Goal: Task Accomplishment & Management: Use online tool/utility

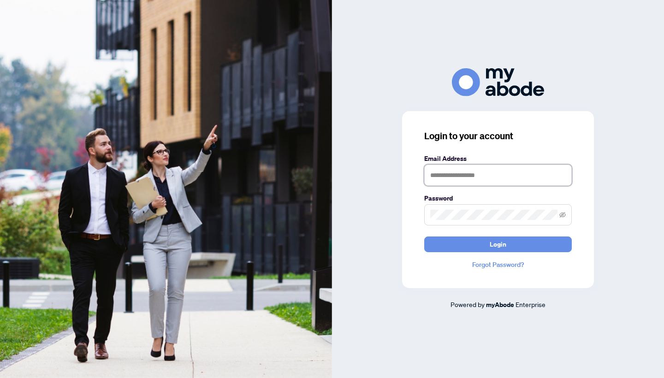
click at [560, 179] on input "text" at bounding box center [498, 175] width 148 height 21
click at [507, 176] on input "text" at bounding box center [498, 175] width 148 height 21
type input "**********"
click at [498, 244] on button "Login" at bounding box center [498, 245] width 148 height 16
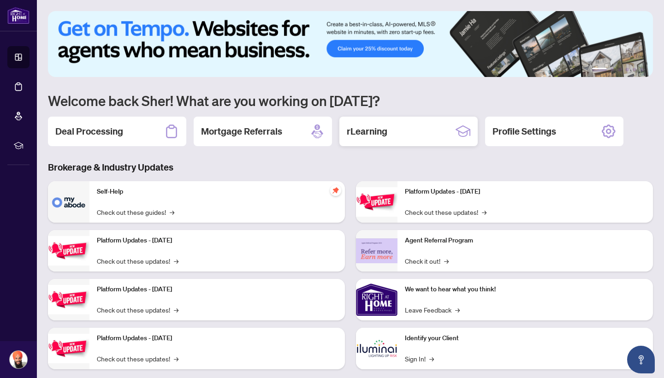
click at [386, 141] on div "rLearning" at bounding box center [408, 132] width 138 height 30
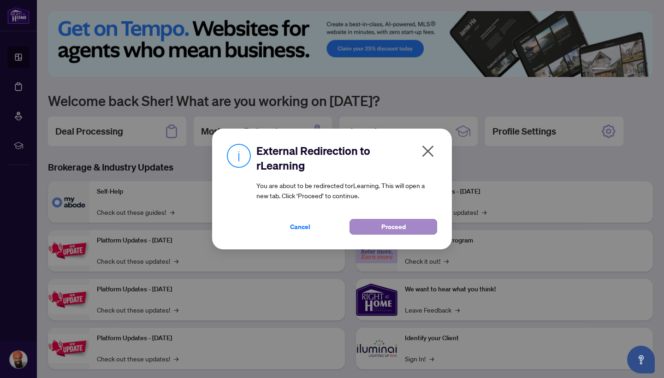
click at [366, 227] on button "Proceed" at bounding box center [394, 227] width 88 height 16
